Goal: Communication & Community: Participate in discussion

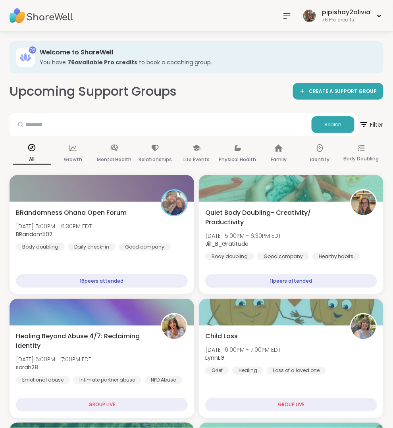
click at [324, 1] on div "pipishay2olivia 76 Pro credits" at bounding box center [196, 16] width 393 height 32
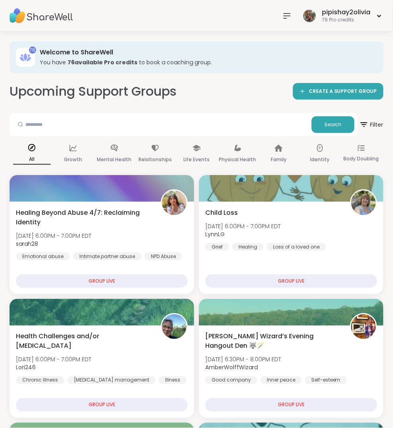
click at [295, 19] on nav at bounding box center [287, 16] width 16 height 16
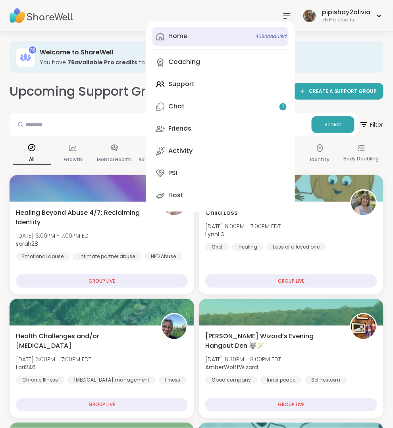
click at [227, 34] on link "Home 40 Scheduled" at bounding box center [221, 36] width 136 height 19
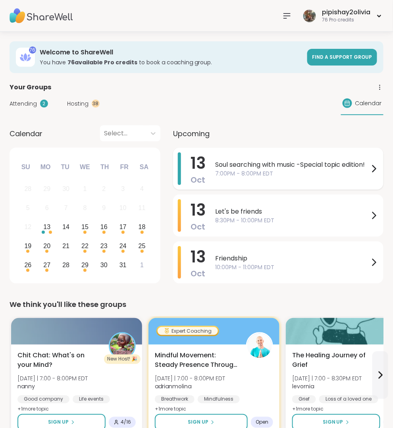
click at [262, 176] on span "7:00PM - 8:00PM EDT" at bounding box center [292, 174] width 154 height 8
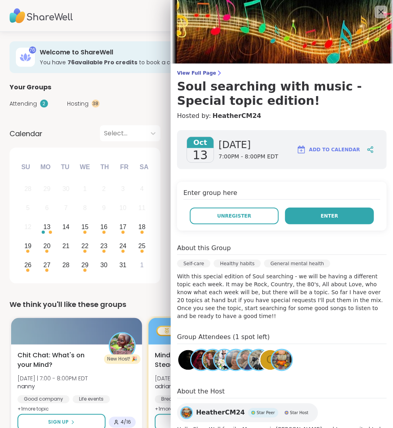
click at [355, 219] on button "Enter" at bounding box center [329, 216] width 89 height 17
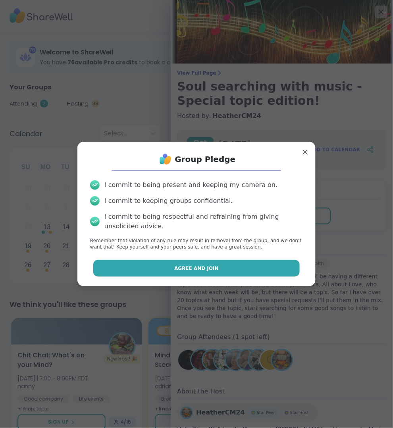
click at [282, 265] on button "Agree and Join" at bounding box center [196, 268] width 207 height 17
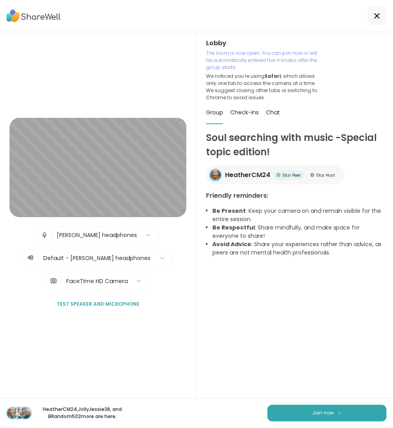
click at [356, 403] on div "HeatherCM24 , JollyJessie38 , and BRandom502 more are here. Join now" at bounding box center [196, 414] width 393 height 30
click at [358, 411] on button "Join now" at bounding box center [327, 413] width 119 height 17
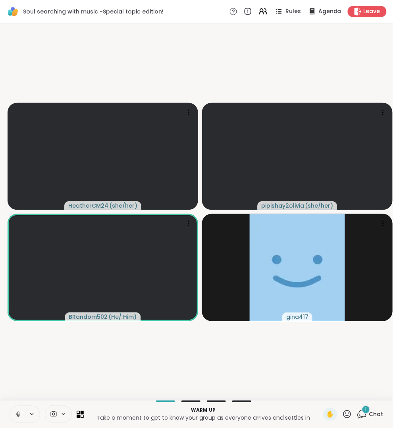
click at [366, 413] on span "1" at bounding box center [367, 410] width 2 height 7
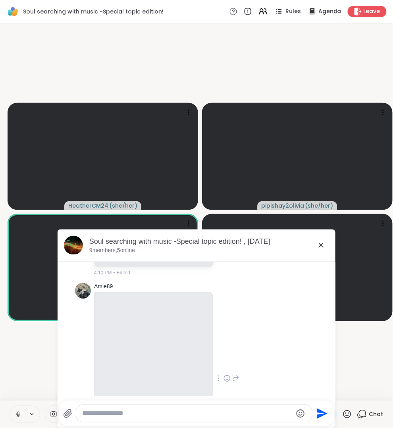
scroll to position [1967, 0]
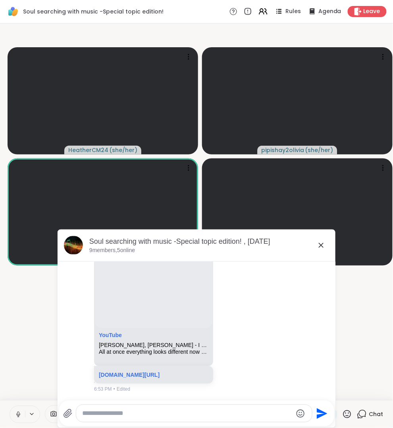
click at [322, 240] on div "Soul searching with music -Special topic edition! , [DATE]" at bounding box center [209, 242] width 240 height 10
click at [321, 246] on icon at bounding box center [322, 246] width 10 height 10
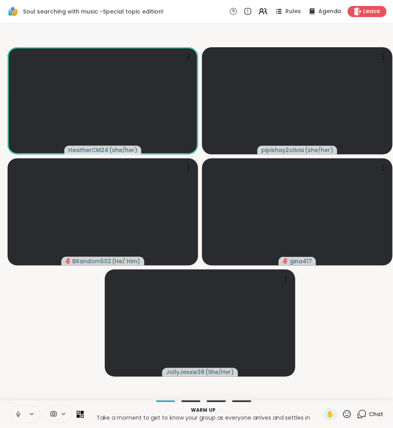
click at [371, 413] on span "Chat" at bounding box center [377, 415] width 14 height 8
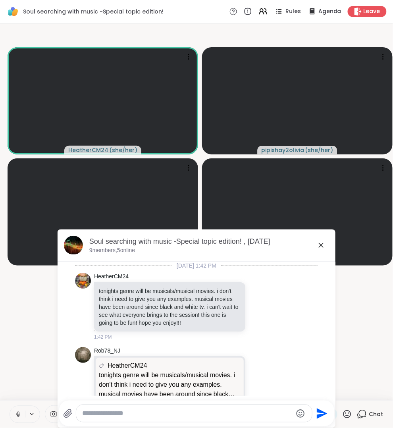
click at [189, 421] on div at bounding box center [194, 413] width 236 height 17
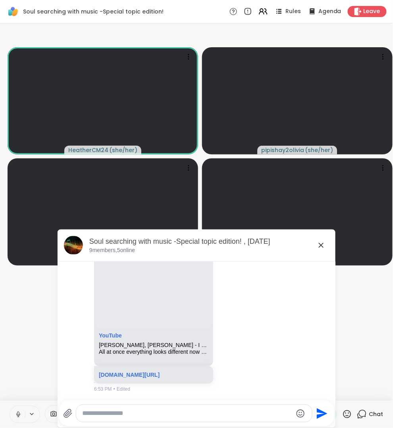
click at [189, 416] on textarea "Type your message" at bounding box center [188, 414] width 210 height 8
click at [188, 416] on textarea "Type your message" at bounding box center [188, 414] width 210 height 8
type textarea "**********"
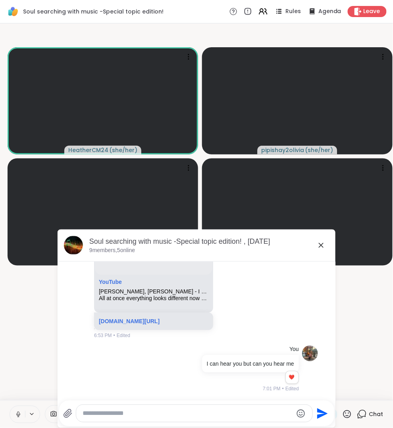
scroll to position [1994, 0]
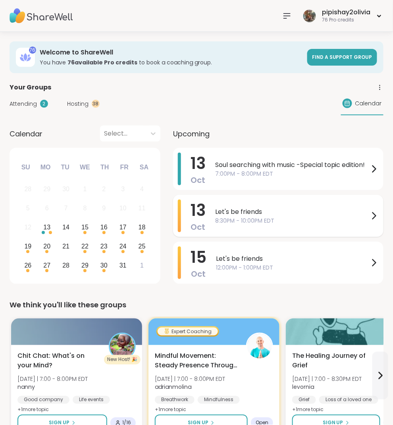
click at [273, 225] on div "Let's be friends 8:30PM - 10:00PM EDT" at bounding box center [297, 216] width 164 height 33
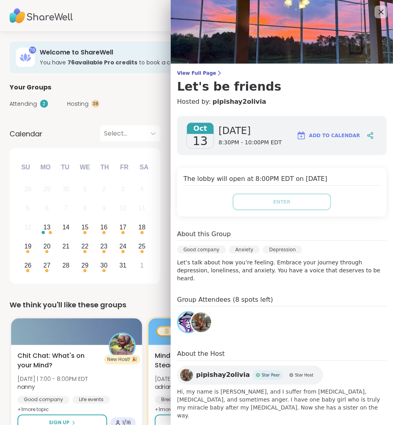
click at [155, 304] on div "We think you'll like these groups" at bounding box center [197, 304] width 374 height 11
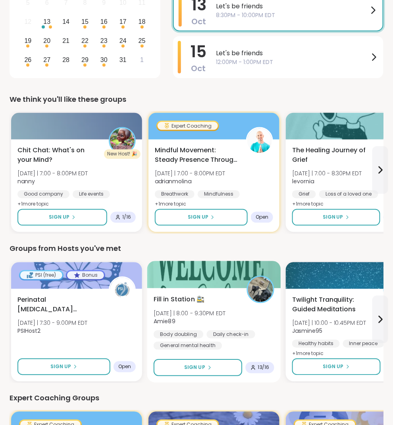
scroll to position [207, 0]
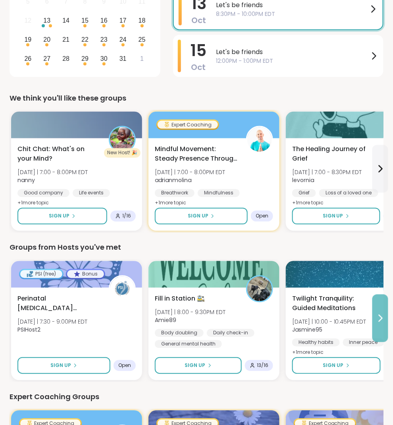
click at [381, 318] on icon at bounding box center [381, 319] width 10 height 10
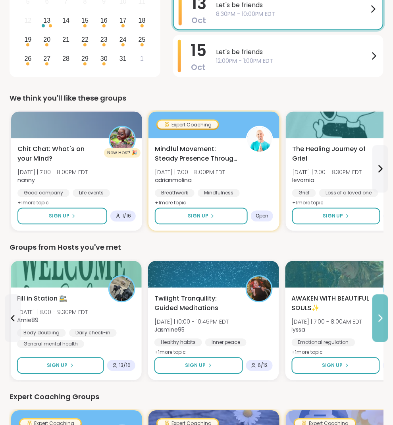
click at [381, 318] on icon at bounding box center [381, 319] width 10 height 10
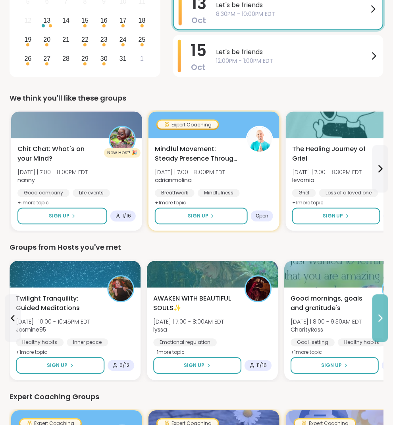
click at [381, 318] on icon at bounding box center [381, 319] width 10 height 10
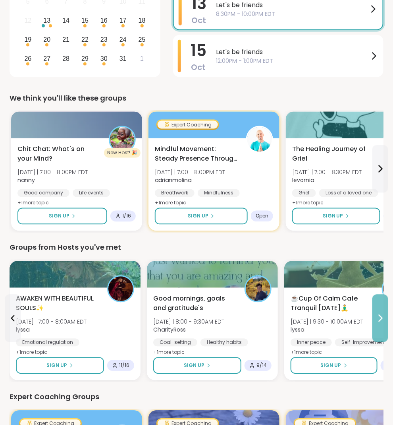
click at [381, 318] on icon at bounding box center [381, 319] width 10 height 10
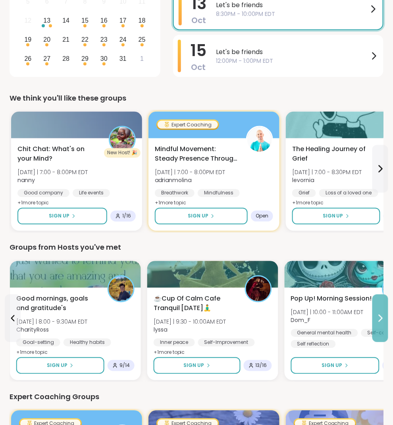
click at [381, 318] on icon at bounding box center [381, 319] width 10 height 10
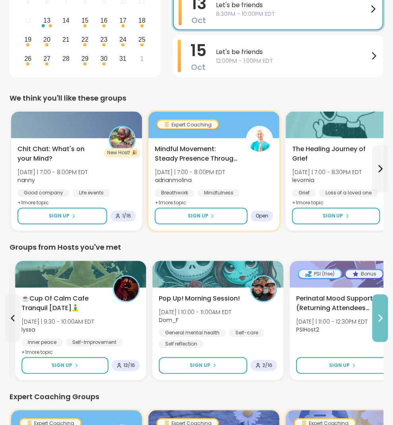
click at [381, 318] on icon at bounding box center [381, 319] width 10 height 10
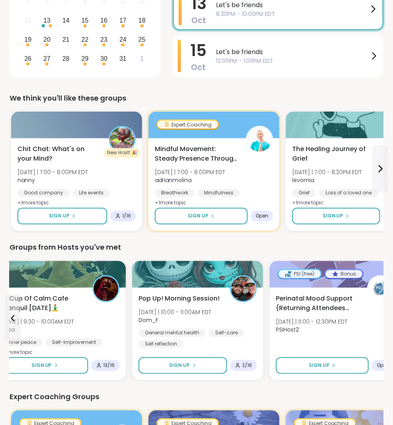
click at [381, 318] on div "Perinatal Mood Support (Returning Attendees Only) Tue 10/14 | 11:00 - 12:30PM E…" at bounding box center [335, 316] width 118 height 45
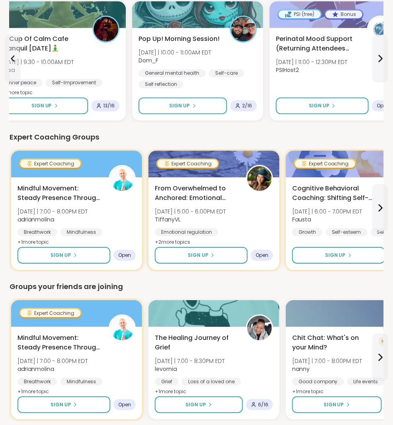
scroll to position [642, 0]
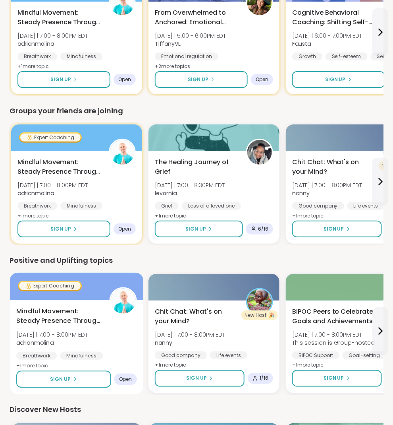
drag, startPoint x: 251, startPoint y: 265, endPoint x: 39, endPoint y: 274, distance: 212.4
click at [39, 274] on div "Positive and Uplifting topics Expert Coaching Mindful Movement: Steady Presence…" at bounding box center [197, 325] width 374 height 140
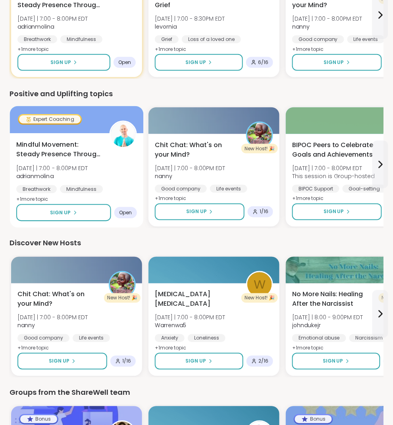
scroll to position [881, 0]
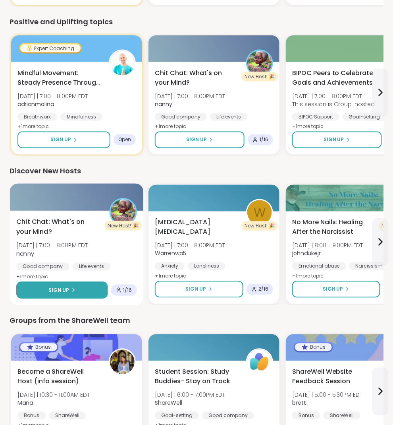
drag, startPoint x: 87, startPoint y: 303, endPoint x: 85, endPoint y: 279, distance: 23.9
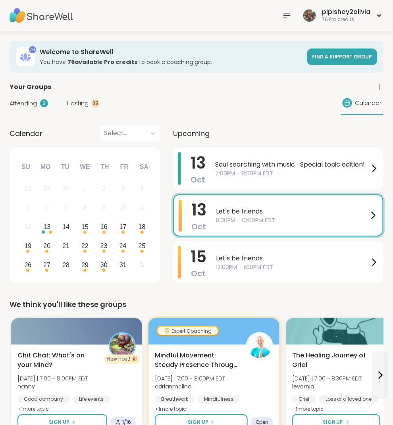
scroll to position [4, 0]
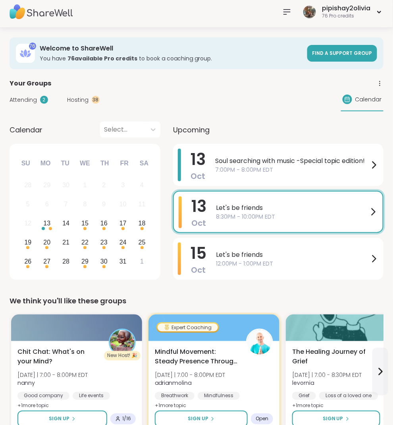
click at [291, 12] on icon at bounding box center [288, 12] width 10 height 10
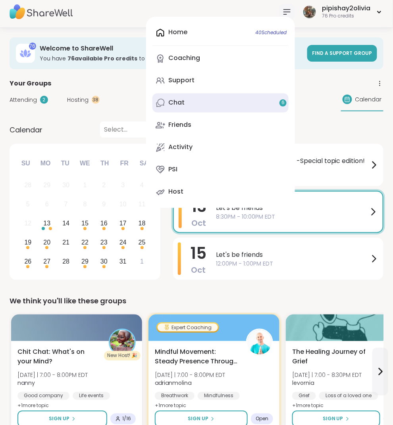
click at [215, 97] on link "Chat 6" at bounding box center [221, 102] width 136 height 19
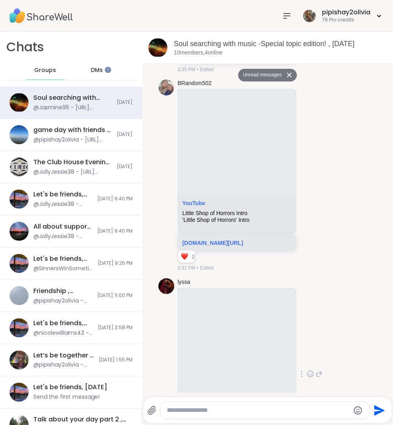
scroll to position [870, 0]
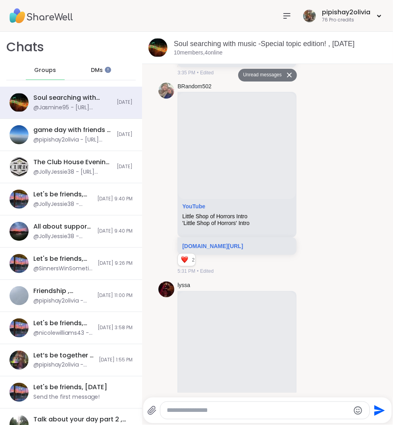
click at [151, 248] on li "BRandom502 YouTube Little Shop of Horrors Intro 'Little Shop of Horrors' Intro …" at bounding box center [268, 178] width 236 height 199
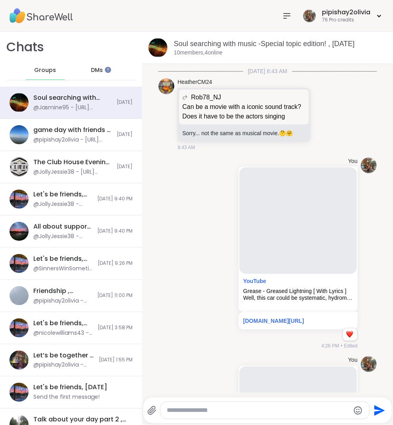
scroll to position [293, 0]
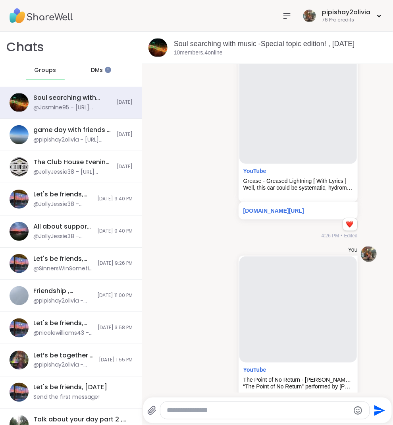
drag, startPoint x: 336, startPoint y: 272, endPoint x: 378, endPoint y: 261, distance: 44.1
click at [393, 261] on html "pipishay2olivia 76 Pro credits pipishay2olivia 76 Pro credits Profile Membershi…" at bounding box center [196, 212] width 393 height 425
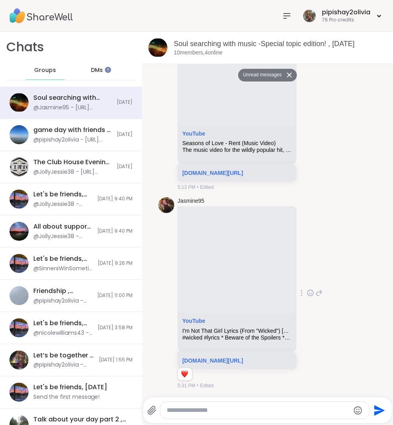
scroll to position [1639, 0]
click at [50, 71] on span "Groups" at bounding box center [45, 70] width 22 height 8
click at [285, 17] on icon at bounding box center [288, 16] width 10 height 10
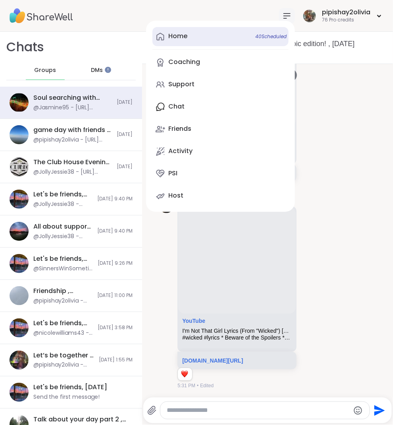
click at [219, 39] on link "Home 40 Scheduled" at bounding box center [221, 36] width 136 height 19
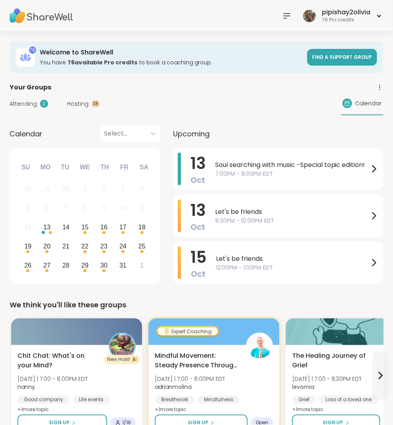
scroll to position [12, 0]
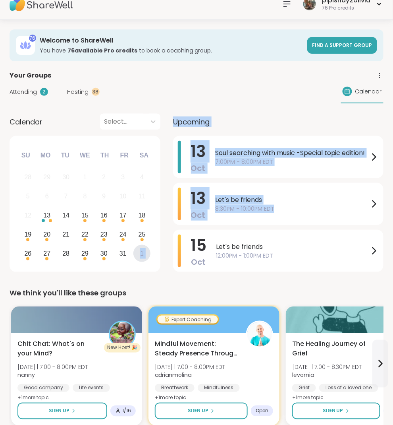
drag, startPoint x: 293, startPoint y: 204, endPoint x: 136, endPoint y: 253, distance: 163.9
click at [136, 253] on div "Calendar Select... Previous Month Next Month October 2025 Su Mo Tu We Th Fr Sa …" at bounding box center [197, 194] width 374 height 161
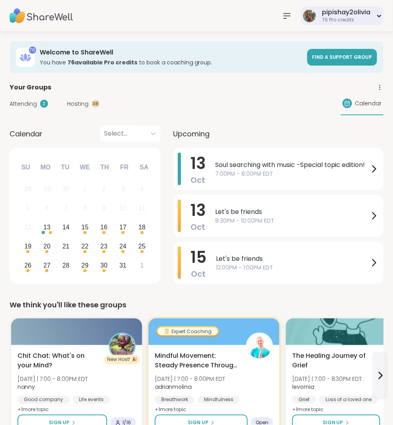
scroll to position [0, 0]
click at [354, 18] on div "76 Pro credits" at bounding box center [346, 20] width 48 height 7
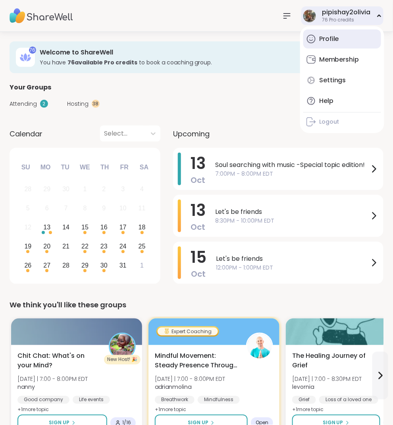
click at [335, 37] on div "Profile" at bounding box center [330, 39] width 20 height 9
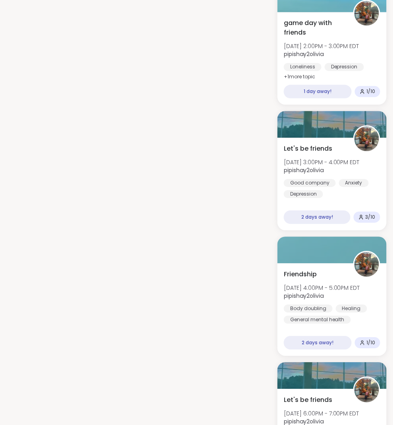
scroll to position [1092, 0]
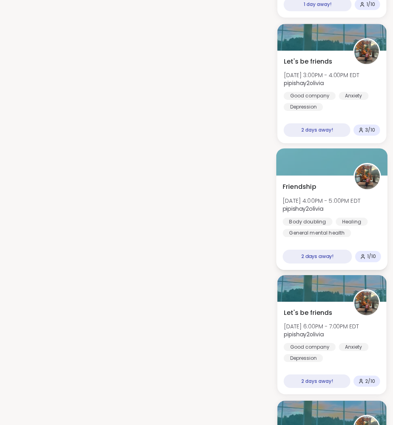
click at [306, 175] on div "Friendship Thu, Oct 16 | 4:00PM - 5:00PM EDT pipishay2olivia Body doubling Heal…" at bounding box center [333, 222] width 112 height 95
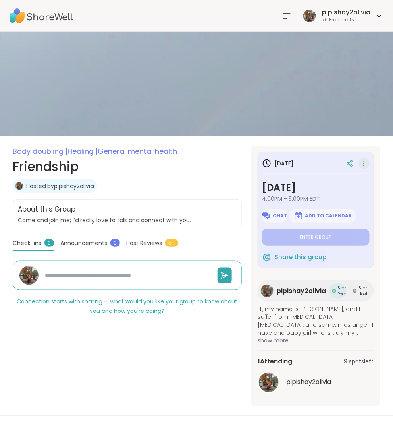
click at [365, 166] on icon at bounding box center [364, 163] width 8 height 11
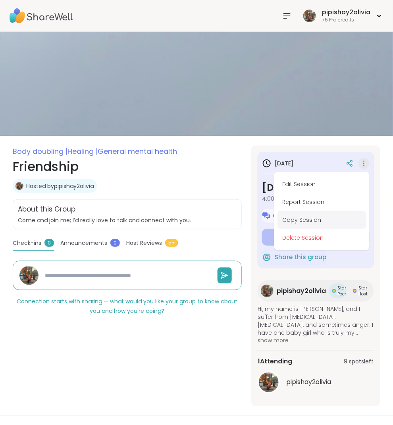
click at [330, 219] on button "Copy Session" at bounding box center [322, 220] width 89 height 18
type textarea "*"
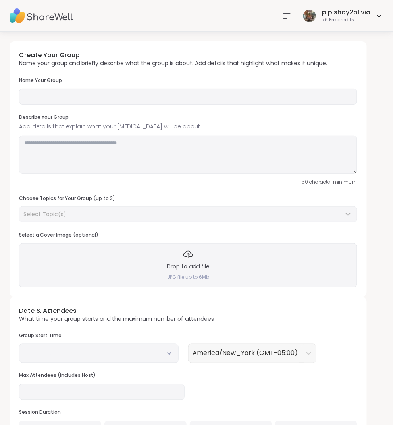
type input "**********"
type textarea "**********"
type input "**"
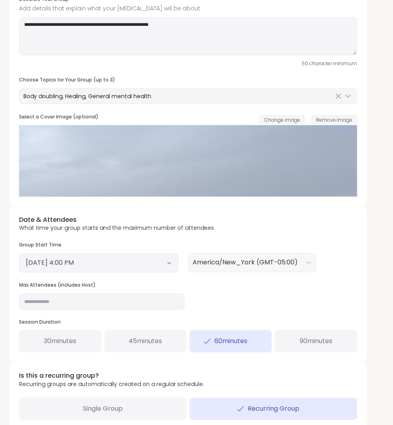
scroll to position [190, 0]
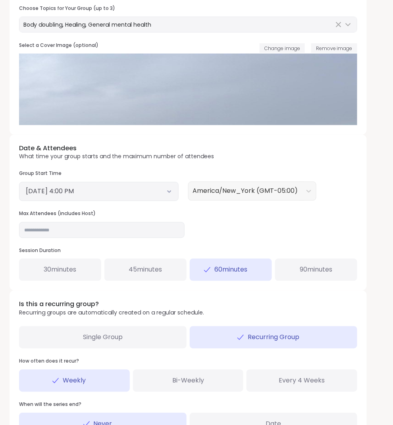
click at [159, 189] on button "October 16, 2025 4:00 PM" at bounding box center [99, 192] width 146 height 10
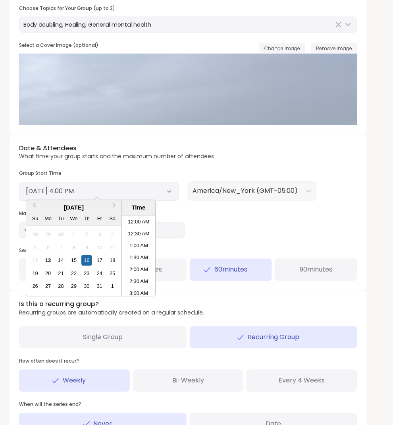
scroll to position [347, 0]
click at [51, 257] on div "13" at bounding box center [48, 260] width 11 height 11
click at [137, 263] on li "10:00 PM" at bounding box center [139, 269] width 34 height 12
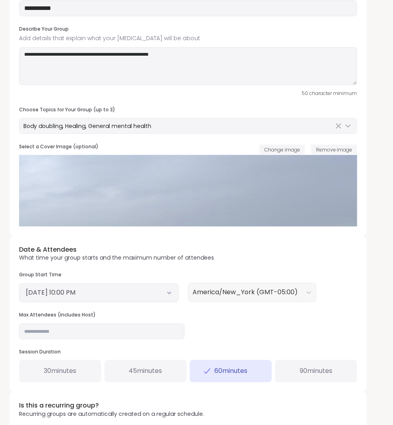
scroll to position [76, 0]
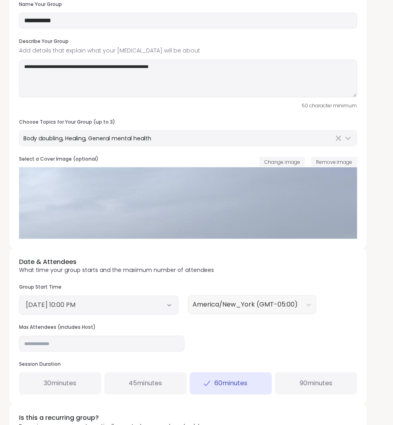
click at [290, 162] on span "Change image" at bounding box center [283, 162] width 36 height 7
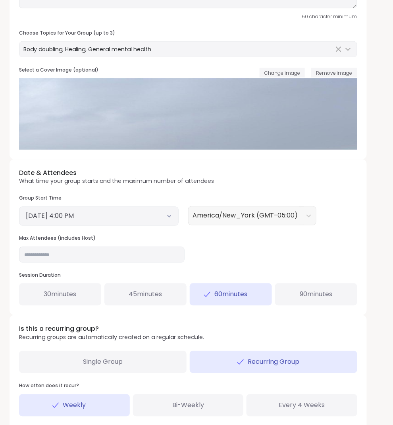
scroll to position [165, 0]
click at [155, 217] on button "October 16, 2025 4:00 PM" at bounding box center [99, 216] width 146 height 10
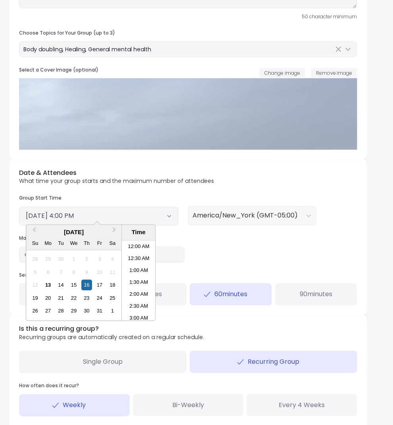
scroll to position [347, 0]
click at [48, 281] on div "13" at bounding box center [48, 285] width 11 height 11
click at [138, 279] on li "10:00 PM" at bounding box center [139, 279] width 34 height 12
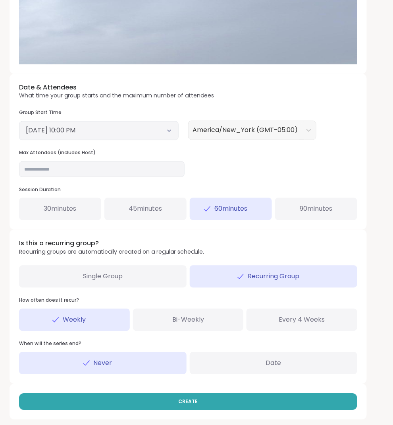
scroll to position [250, 0]
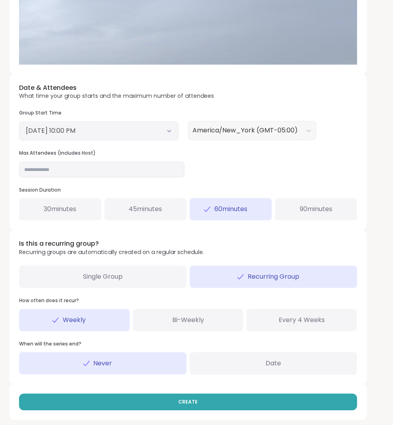
click at [194, 413] on div "CREATE" at bounding box center [189, 402] width 358 height 36
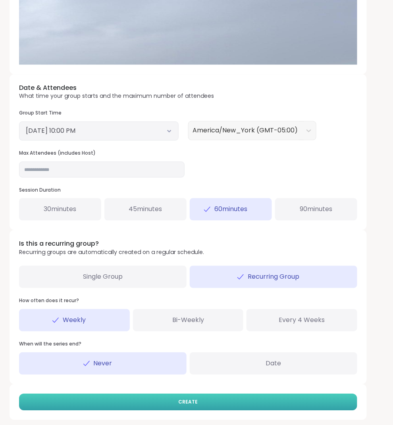
click at [194, 407] on button "CREATE" at bounding box center [188, 402] width 339 height 17
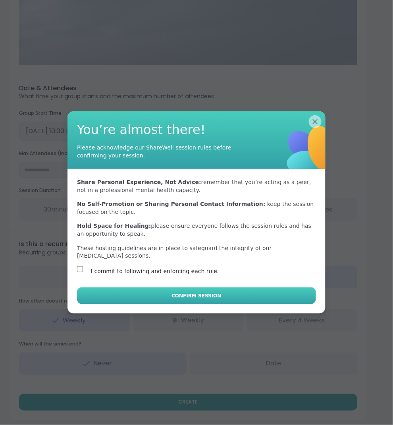
click at [107, 298] on button "Confirm Session" at bounding box center [196, 295] width 239 height 17
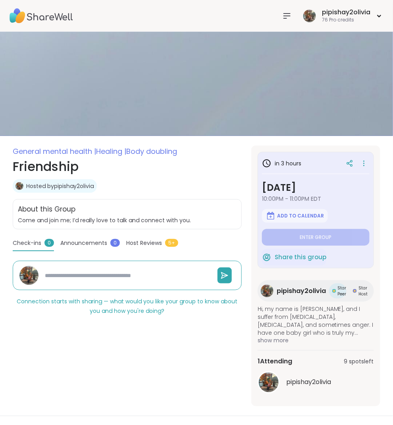
type textarea "*"
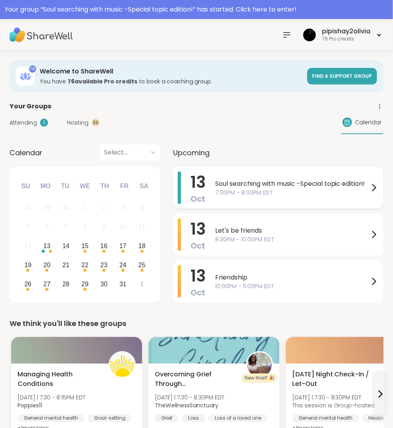
click at [274, 197] on span "7:00PM - 8:00PM EDT" at bounding box center [292, 193] width 154 height 8
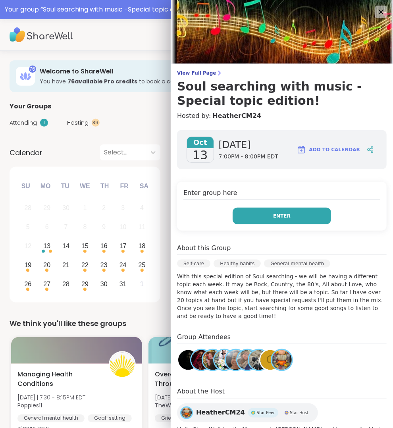
click at [266, 217] on button "Enter" at bounding box center [282, 216] width 99 height 17
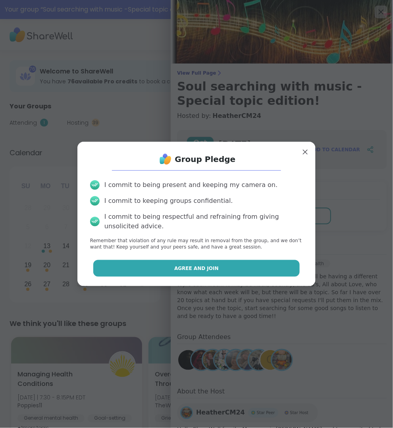
click at [250, 262] on button "Agree and Join" at bounding box center [196, 268] width 207 height 17
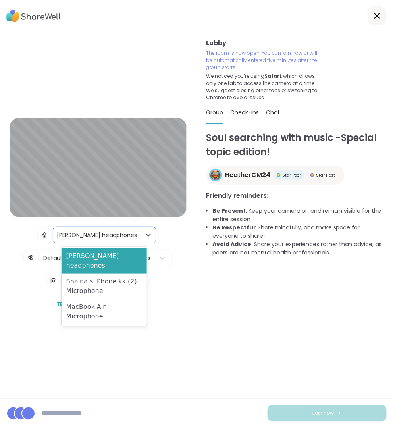
click at [100, 235] on div "Shay kitty headphones" at bounding box center [97, 235] width 80 height 8
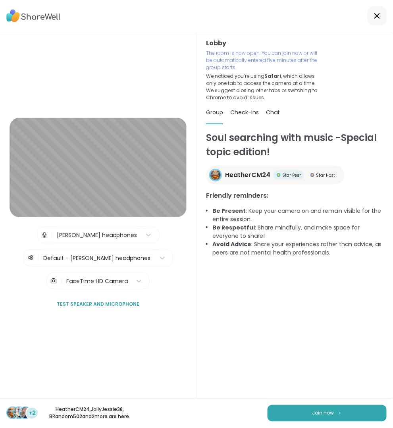
click at [186, 287] on div "Lobby | Shay kitty headphones | Default - Shay kitty headphones | FaceTime HD C…" at bounding box center [98, 215] width 177 height 195
click at [322, 413] on span "Join now" at bounding box center [324, 413] width 22 height 7
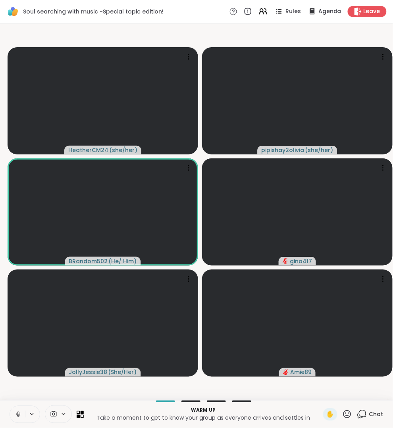
click at [33, 413] on icon at bounding box center [32, 414] width 6 height 7
click at [78, 388] on icon at bounding box center [75, 386] width 7 height 7
click at [329, 395] on video-player-container "HeatherCM24 ( she/her ) pipishay2olivia ( she/her ) BRandom502 ( He/ Him ) gina…" at bounding box center [197, 212] width 384 height 371
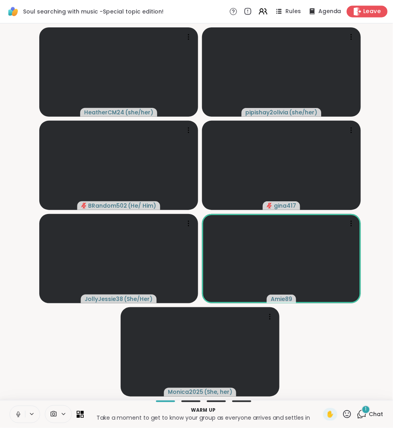
click at [364, 12] on span "Leave" at bounding box center [372, 12] width 17 height 8
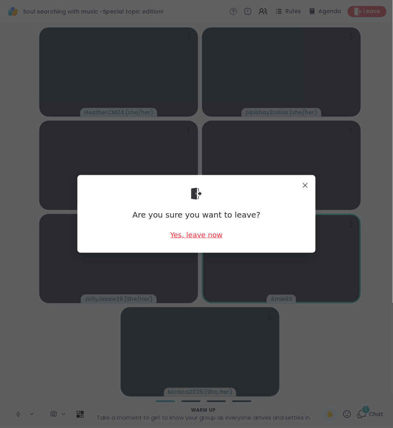
click at [210, 233] on div "Yes, leave now" at bounding box center [197, 235] width 52 height 10
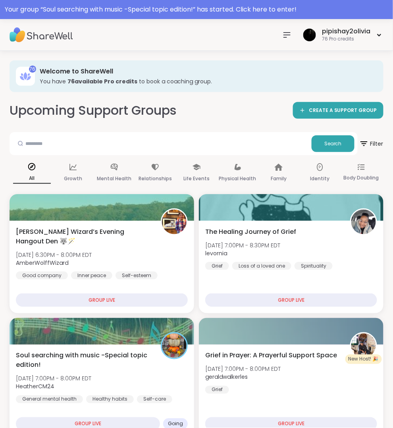
click at [285, 41] on nav at bounding box center [287, 35] width 16 height 16
click at [355, 87] on div "76 Welcome to ShareWell You have 76 available Pro credit s to book a coaching g…" at bounding box center [197, 76] width 374 height 32
click at [299, 27] on div "pipishay2olivia 76 Pro credits" at bounding box center [331, 34] width 105 height 19
click at [288, 29] on nav at bounding box center [287, 35] width 16 height 16
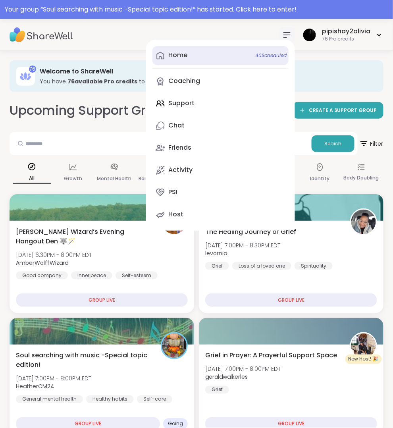
click at [189, 57] on link "Home 40 Scheduled" at bounding box center [221, 55] width 136 height 19
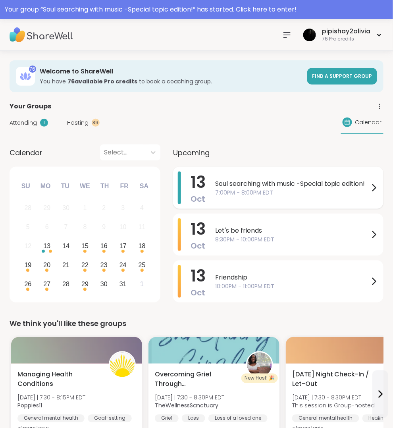
click at [251, 197] on span "7:00PM - 8:00PM EDT" at bounding box center [292, 193] width 154 height 8
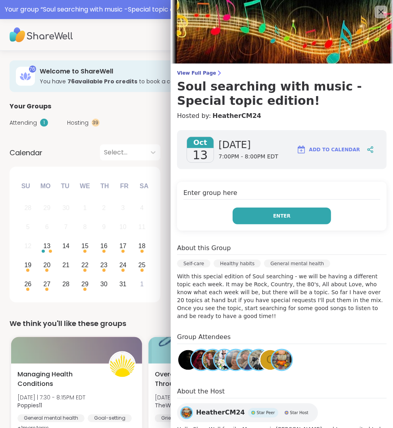
click at [267, 220] on button "Enter" at bounding box center [282, 216] width 99 height 17
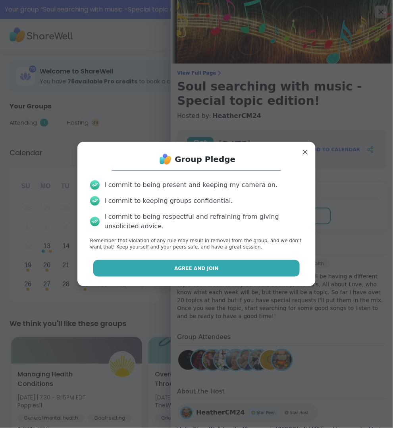
click at [242, 271] on button "Agree and Join" at bounding box center [196, 268] width 207 height 17
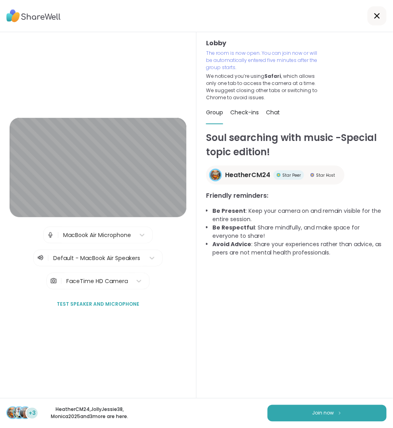
click at [43, 234] on div "| MacBook Air Microphone" at bounding box center [98, 235] width 110 height 17
click at [52, 234] on img at bounding box center [50, 235] width 7 height 16
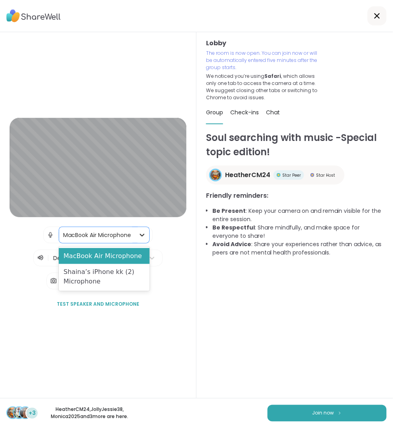
click at [142, 236] on icon at bounding box center [142, 235] width 8 height 8
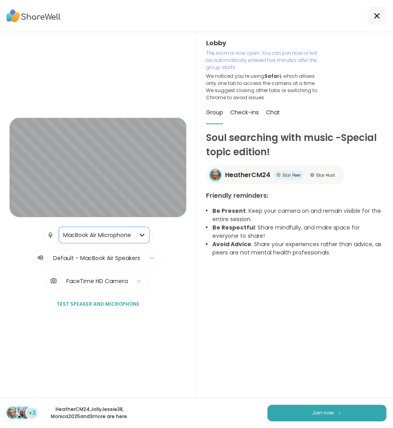
click at [142, 236] on icon at bounding box center [142, 235] width 8 height 8
click at [193, 278] on div "Lobby | MacBook Air Microphone | Default - MacBook Air Speakers | FaceTime HD C…" at bounding box center [98, 215] width 197 height 366
click at [132, 296] on button "Test speaker and microphone" at bounding box center [98, 304] width 89 height 17
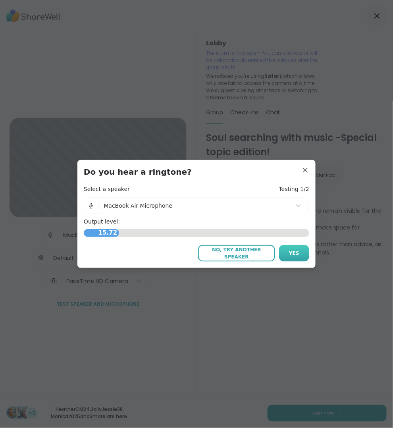
click at [303, 249] on button "Yes" at bounding box center [294, 253] width 30 height 17
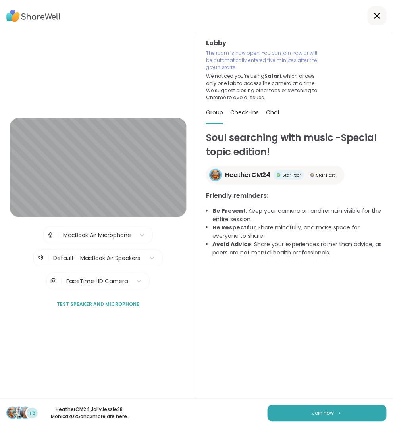
click at [336, 399] on div "+3 HeatherCM24 , JollyJessie38 , Monica2025 and 3 more are here. Join now" at bounding box center [196, 414] width 393 height 30
click at [336, 410] on button "Join now" at bounding box center [327, 413] width 119 height 17
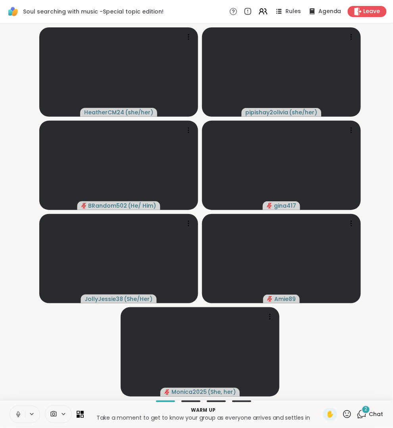
click at [362, 411] on div "2" at bounding box center [366, 410] width 9 height 9
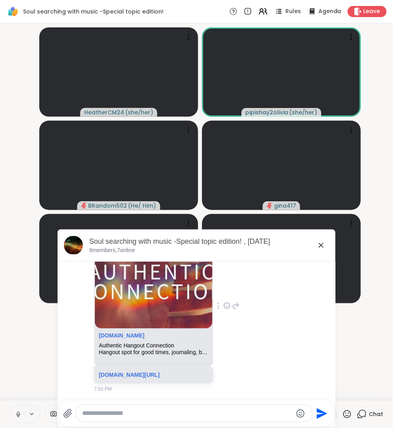
scroll to position [2606, 0]
click at [325, 245] on icon at bounding box center [322, 246] width 10 height 10
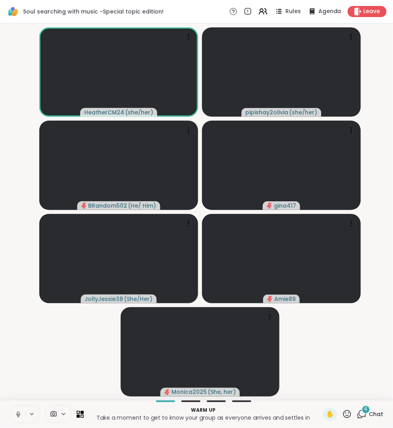
click at [20, 413] on icon at bounding box center [18, 414] width 7 height 7
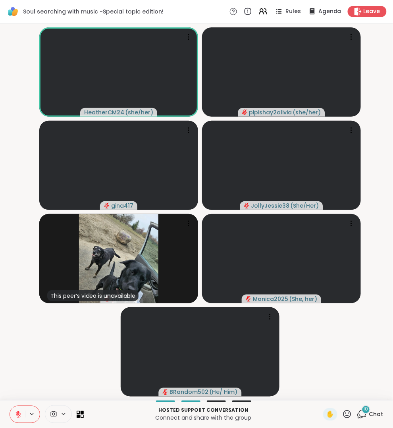
click at [370, 415] on div "10 Chat" at bounding box center [370, 415] width 27 height 13
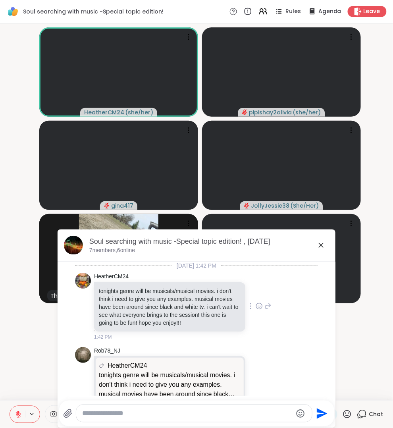
scroll to position [0, 0]
click at [20, 417] on icon at bounding box center [18, 414] width 7 height 7
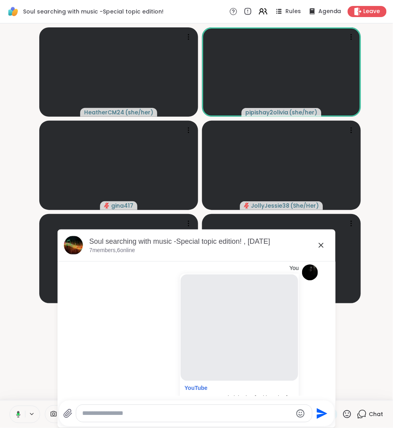
scroll to position [314, 0]
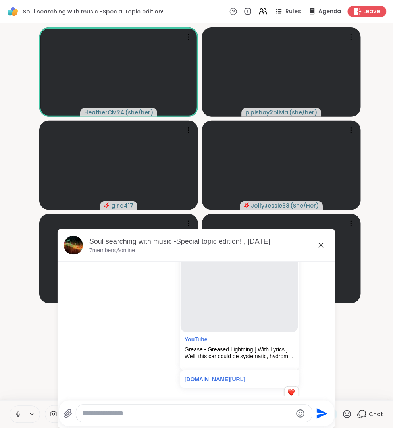
click at [323, 248] on icon at bounding box center [322, 246] width 10 height 10
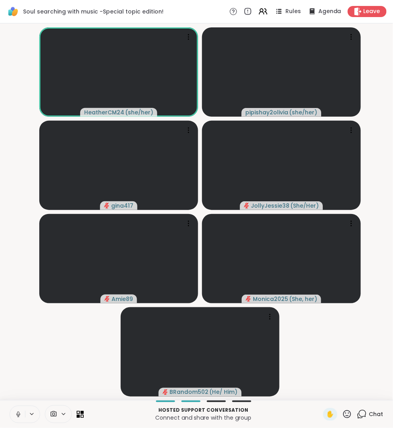
click at [16, 412] on icon at bounding box center [18, 414] width 7 height 7
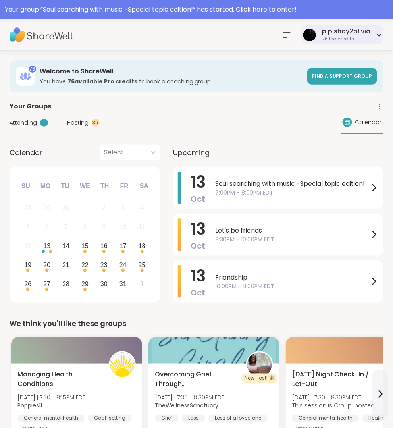
click at [347, 30] on div "pipishay2olivia" at bounding box center [346, 31] width 48 height 9
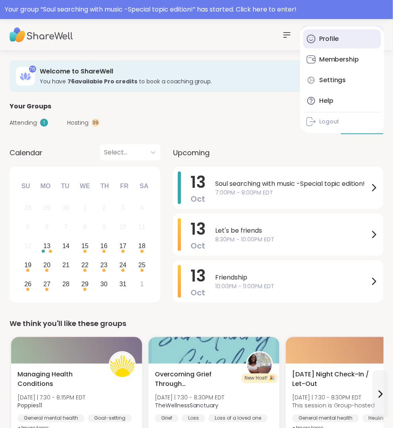
click at [333, 43] on link "Profile" at bounding box center [343, 38] width 78 height 19
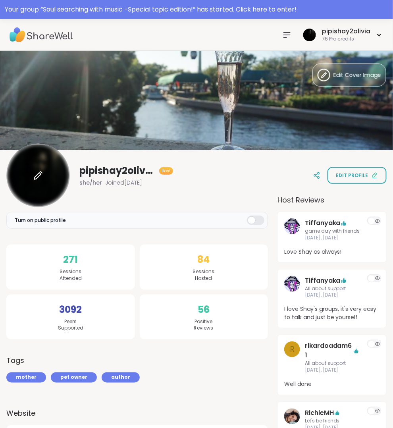
click at [36, 181] on div at bounding box center [38, 176] width 64 height 64
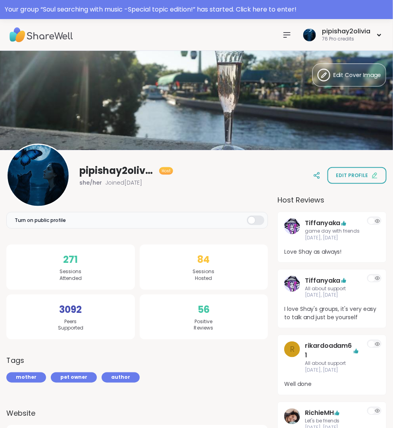
click at [287, 37] on icon at bounding box center [287, 35] width 6 height 5
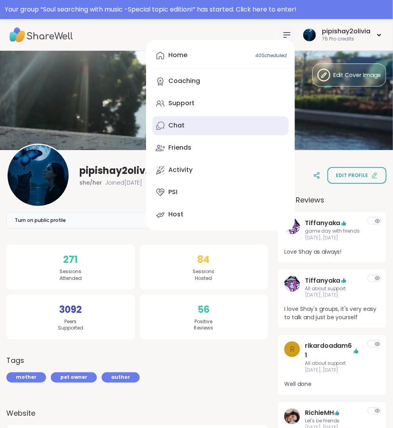
click at [260, 130] on link "Chat" at bounding box center [221, 125] width 136 height 19
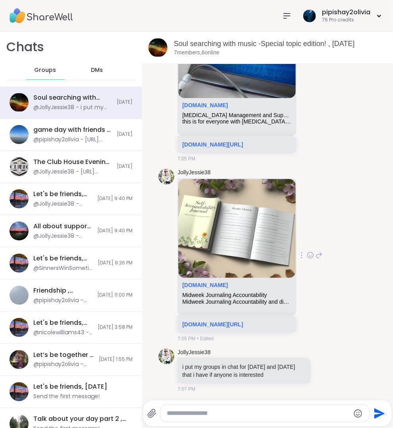
scroll to position [4034, 0]
click at [269, 407] on div at bounding box center [265, 413] width 209 height 17
click at [289, 17] on icon at bounding box center [288, 16] width 10 height 10
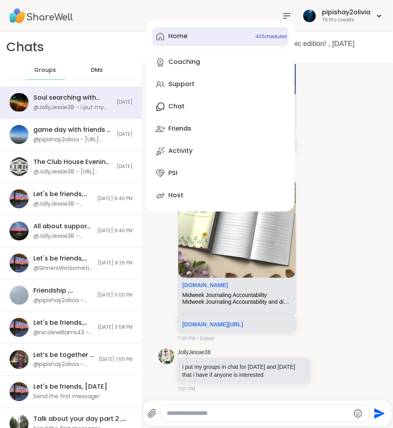
click at [222, 36] on link "Home 40 Scheduled" at bounding box center [221, 36] width 136 height 19
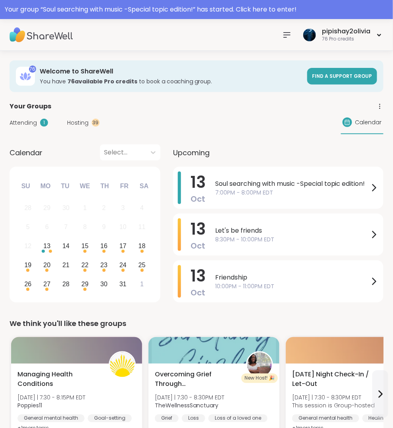
click at [302, 237] on span "8:30PM - 10:00PM EDT" at bounding box center [292, 240] width 154 height 8
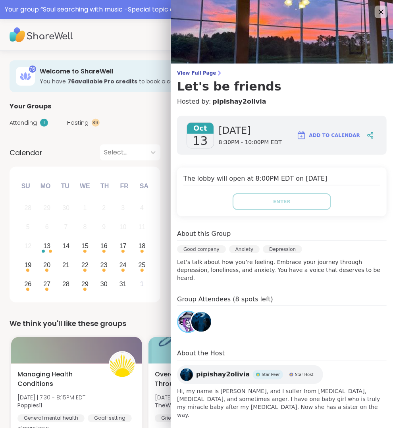
click at [216, 66] on div "View Full Page Let's be friends Hosted by: pipishay2olivia [DATE] [DATE] 8:30PM…" at bounding box center [282, 219] width 223 height 439
click at [216, 73] on icon at bounding box center [219, 73] width 6 height 6
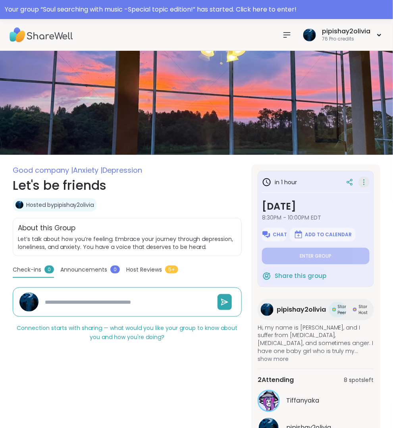
click at [361, 184] on icon at bounding box center [364, 182] width 8 height 11
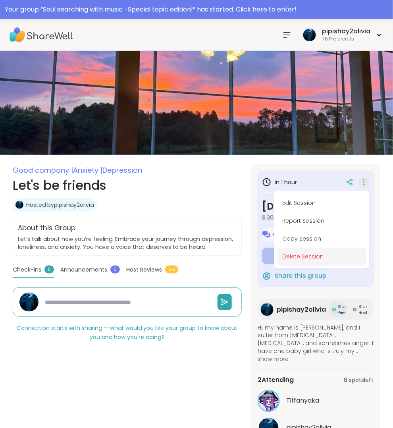
click at [326, 257] on button "Delete Session" at bounding box center [322, 257] width 89 height 18
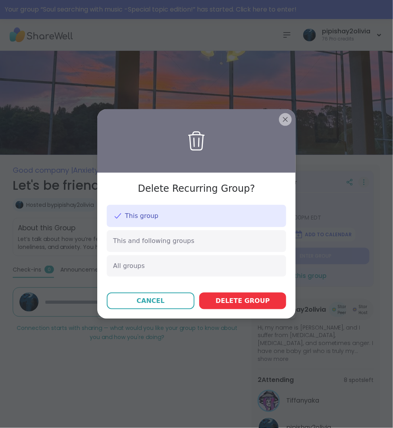
click at [237, 301] on span "Delete group" at bounding box center [243, 301] width 54 height 10
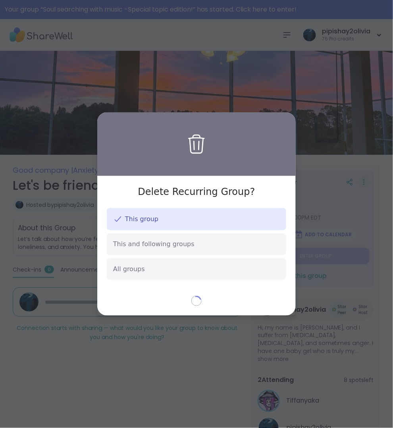
type textarea "*"
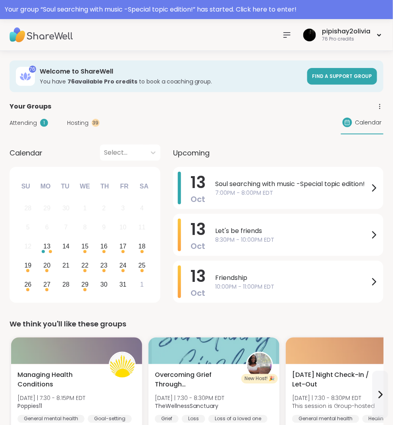
click at [285, 28] on nav at bounding box center [287, 35] width 16 height 16
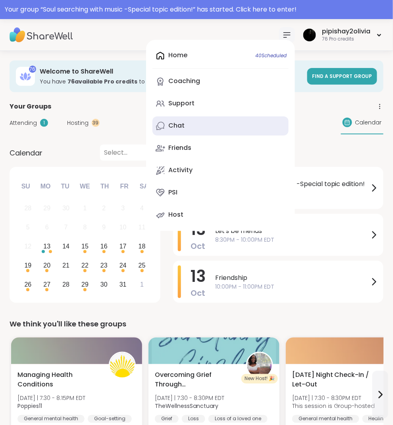
click at [195, 124] on link "Chat" at bounding box center [221, 125] width 136 height 19
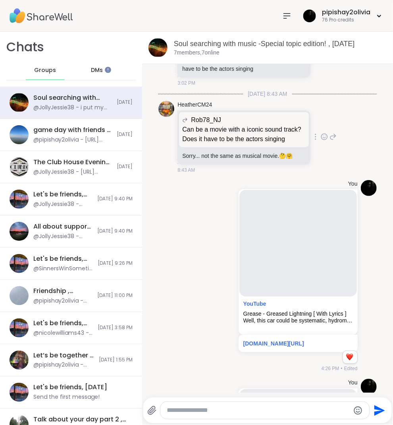
scroll to position [146, 0]
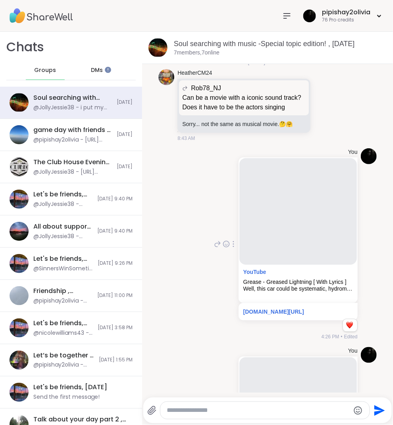
click at [250, 279] on div "YouTube" at bounding box center [299, 274] width 110 height 10
click at [247, 275] on link "YouTube" at bounding box center [255, 272] width 23 height 6
